Goal: Navigation & Orientation: Find specific page/section

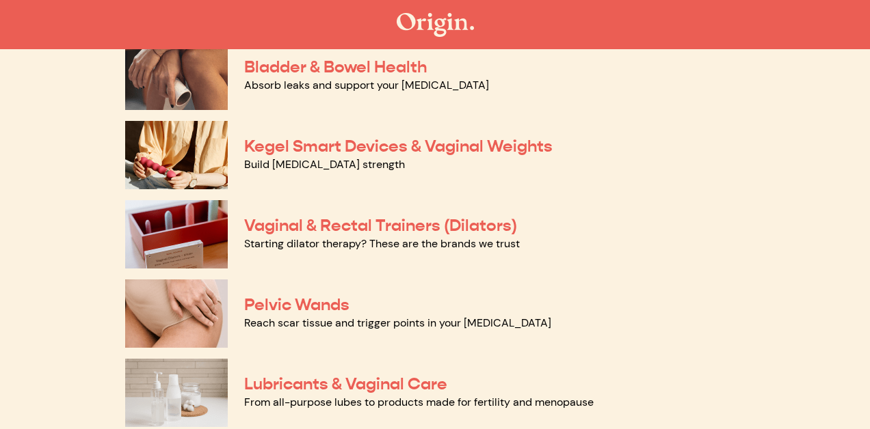
scroll to position [473, 0]
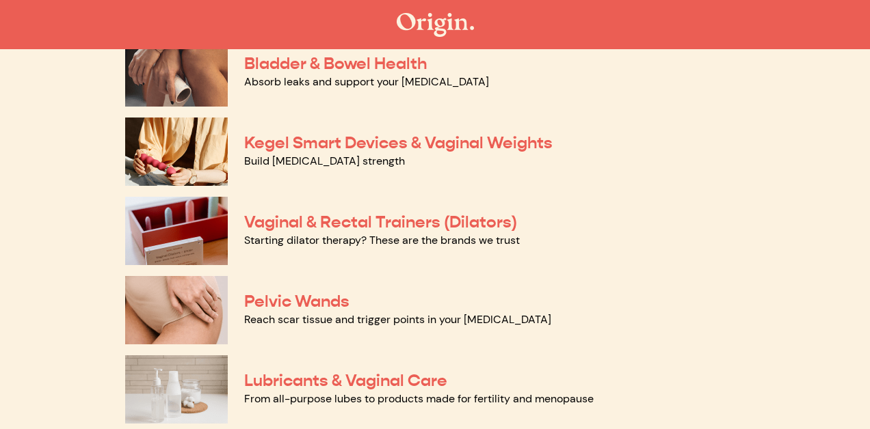
click at [199, 94] on img at bounding box center [176, 72] width 103 height 68
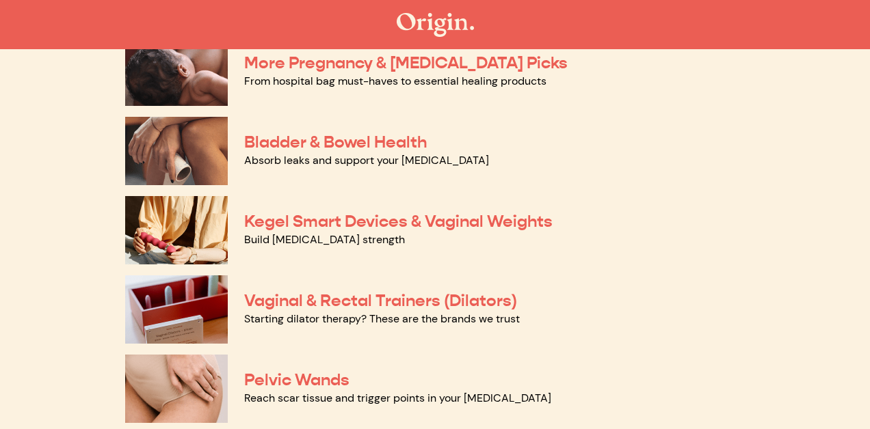
scroll to position [378, 0]
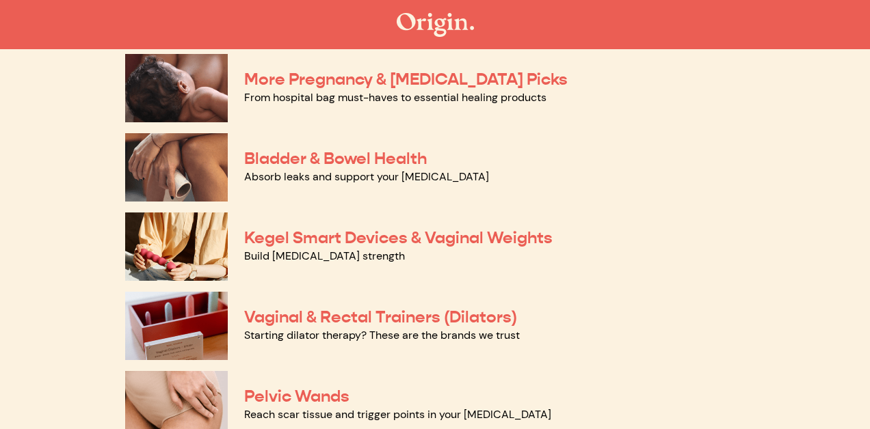
click at [194, 269] on img at bounding box center [176, 247] width 103 height 68
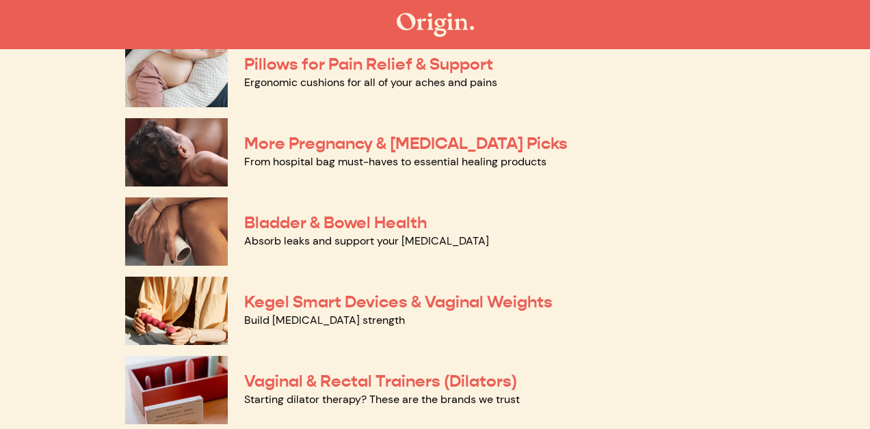
click at [163, 152] on img at bounding box center [176, 152] width 103 height 68
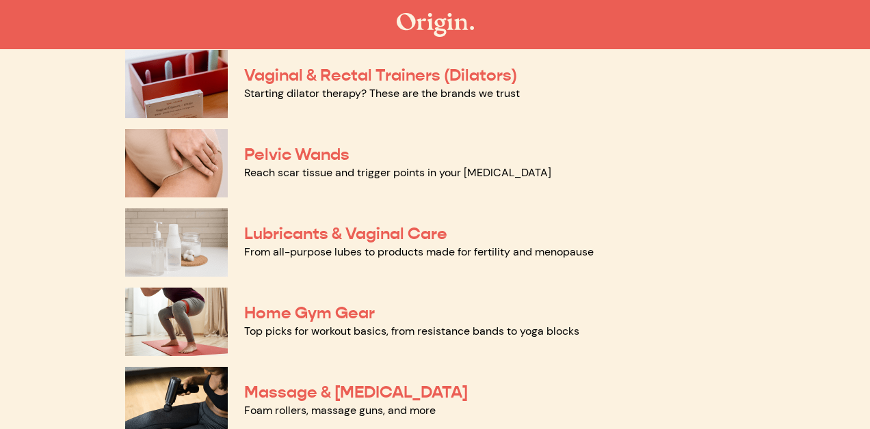
scroll to position [646, 0]
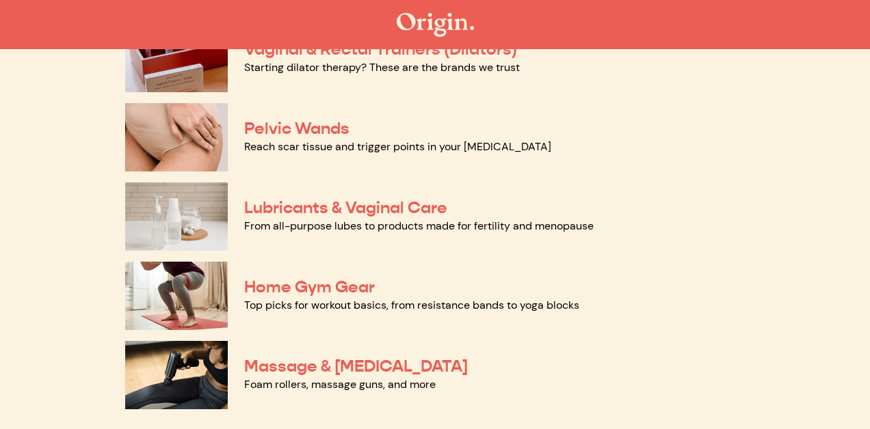
click at [157, 303] on img at bounding box center [176, 296] width 103 height 68
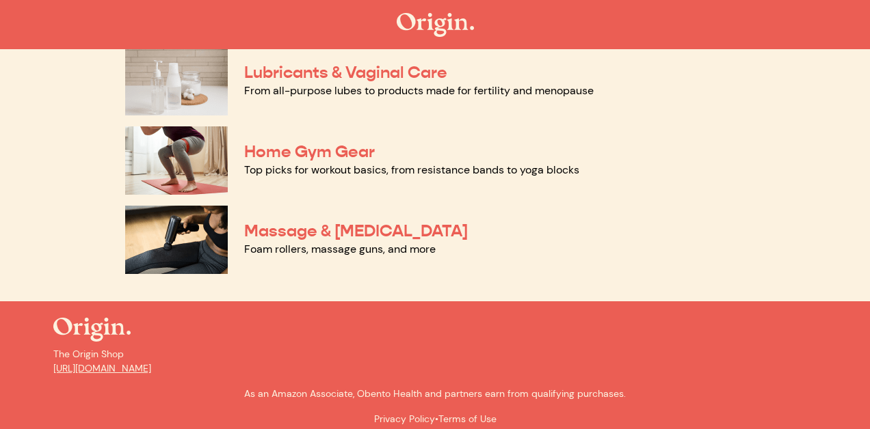
scroll to position [792, 0]
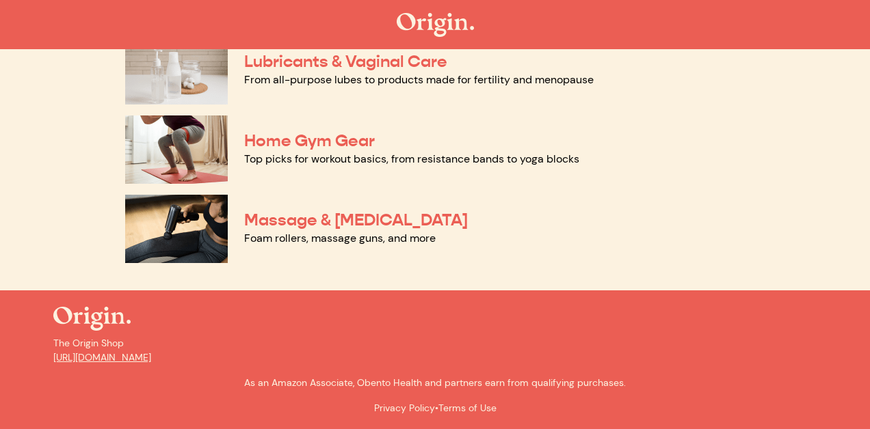
click at [205, 232] on img at bounding box center [176, 229] width 103 height 68
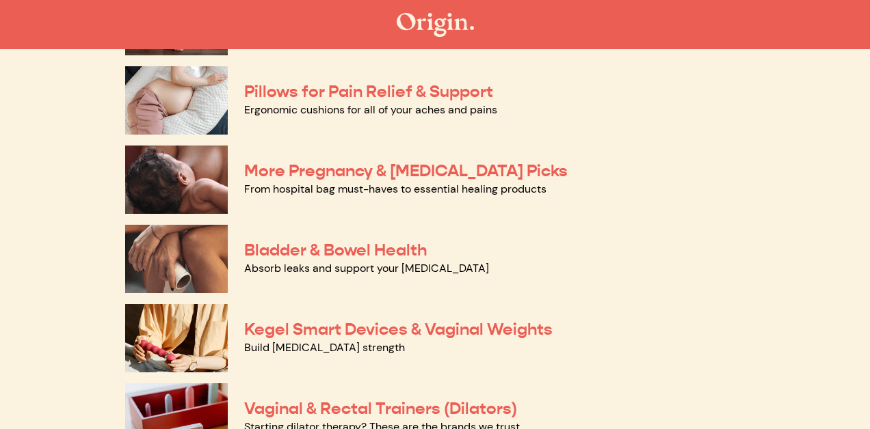
scroll to position [316, 0]
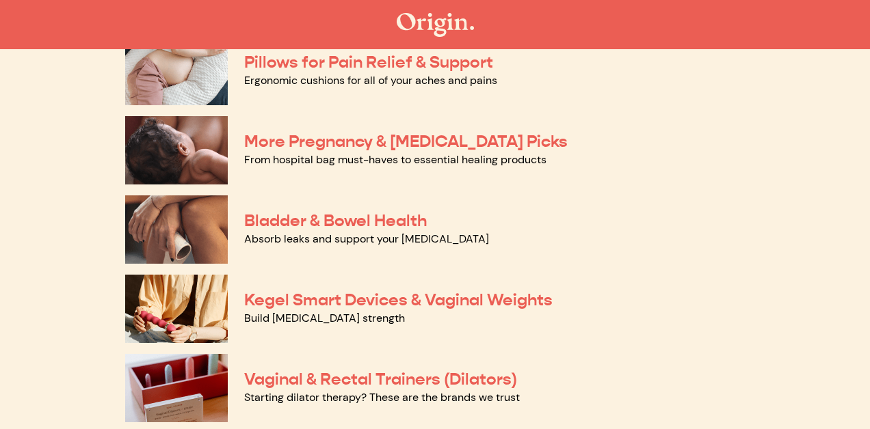
click at [165, 215] on img at bounding box center [176, 230] width 103 height 68
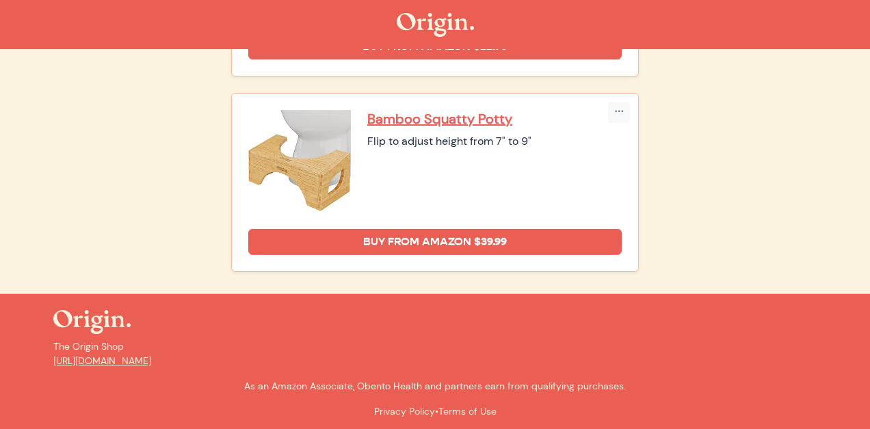
scroll to position [1103, 0]
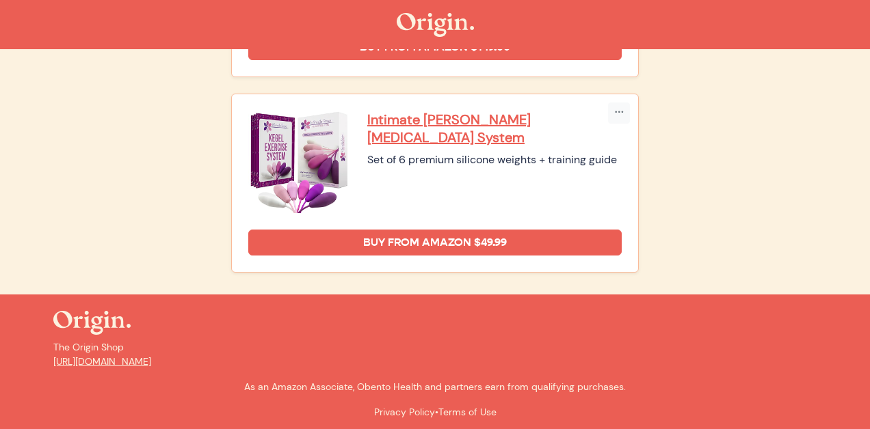
scroll to position [552, 0]
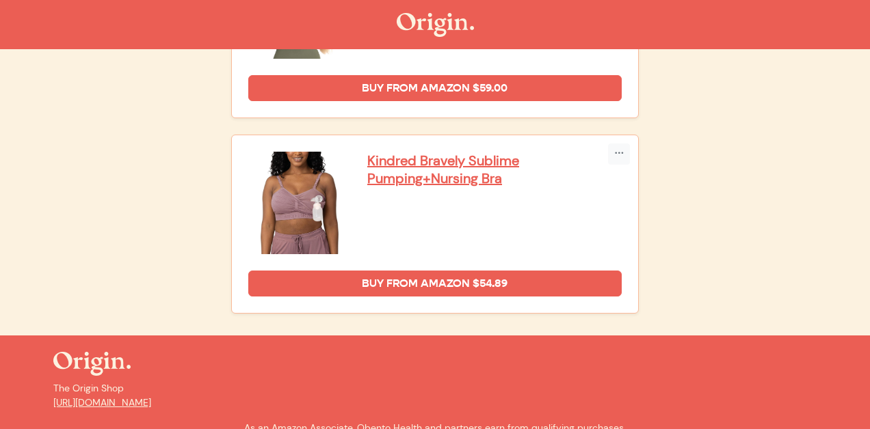
scroll to position [3058, 0]
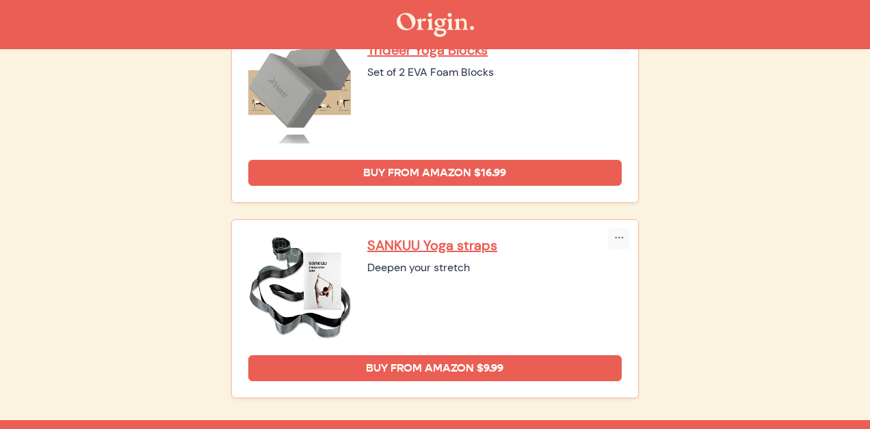
scroll to position [1298, 0]
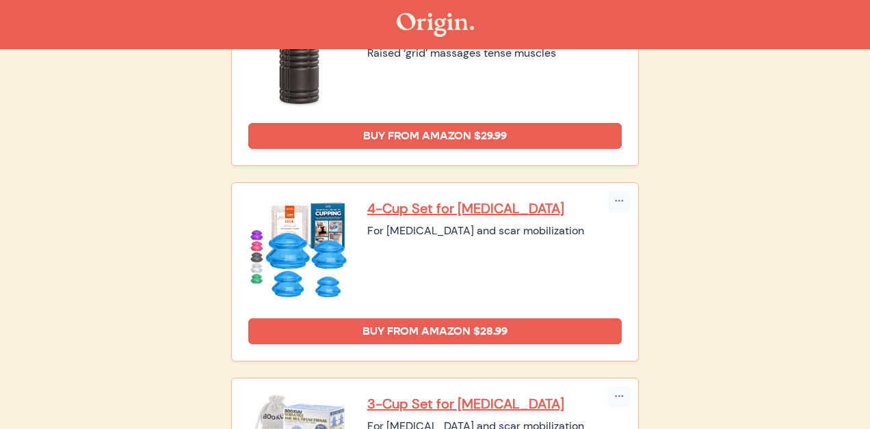
scroll to position [1333, 0]
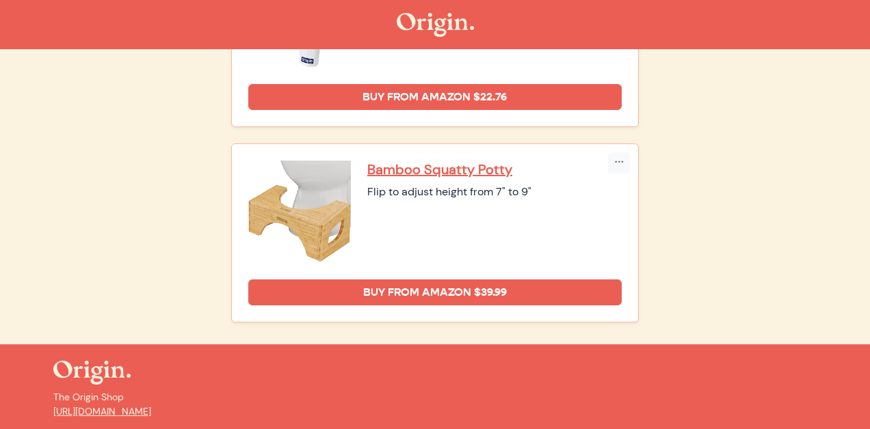
scroll to position [1103, 0]
